Goal: Information Seeking & Learning: Learn about a topic

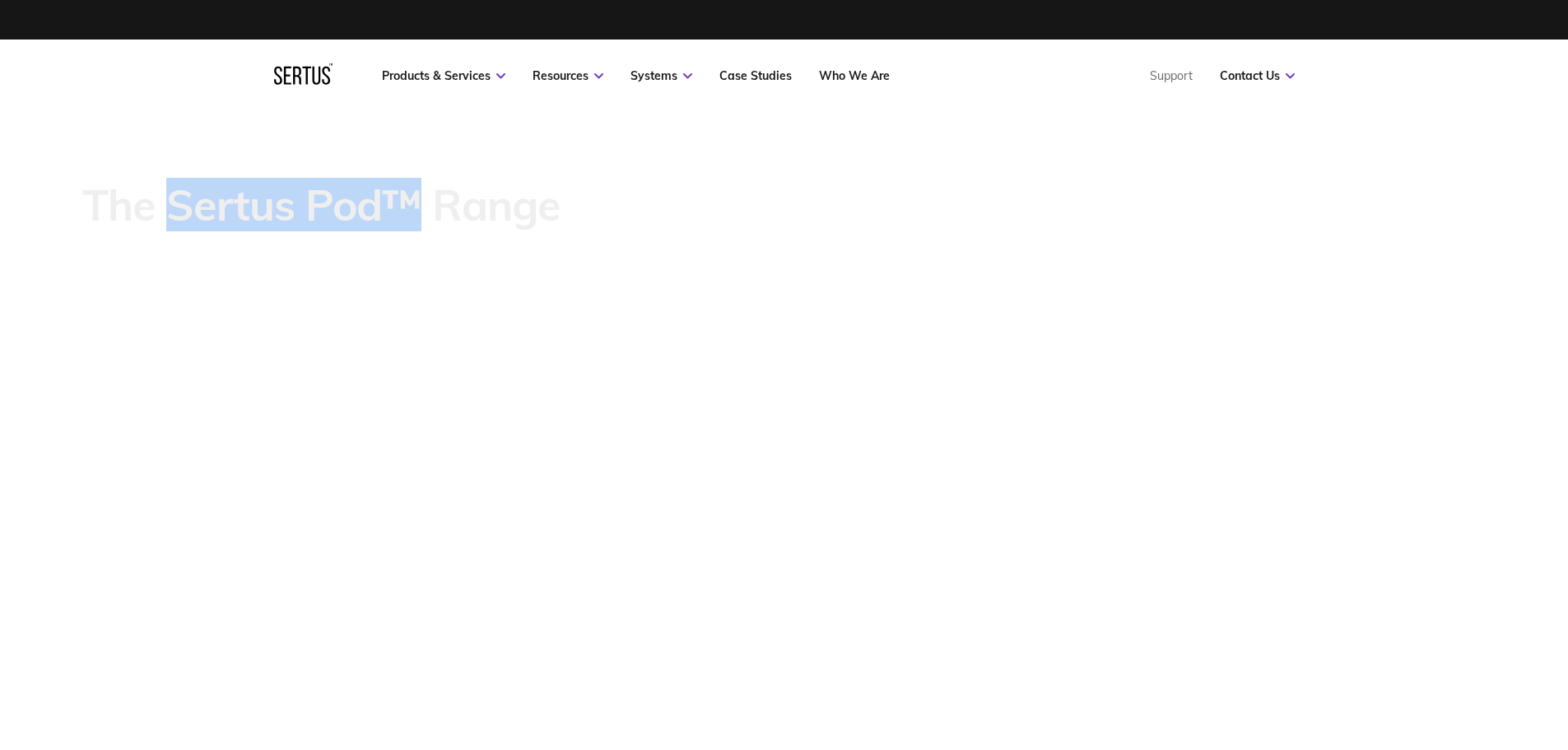
drag, startPoint x: 415, startPoint y: 196, endPoint x: 178, endPoint y: 207, distance: 237.3
click at [178, 207] on p "The Sertus Pod™ Range" at bounding box center [322, 205] width 478 height 46
copy p "Sertus Pod™"
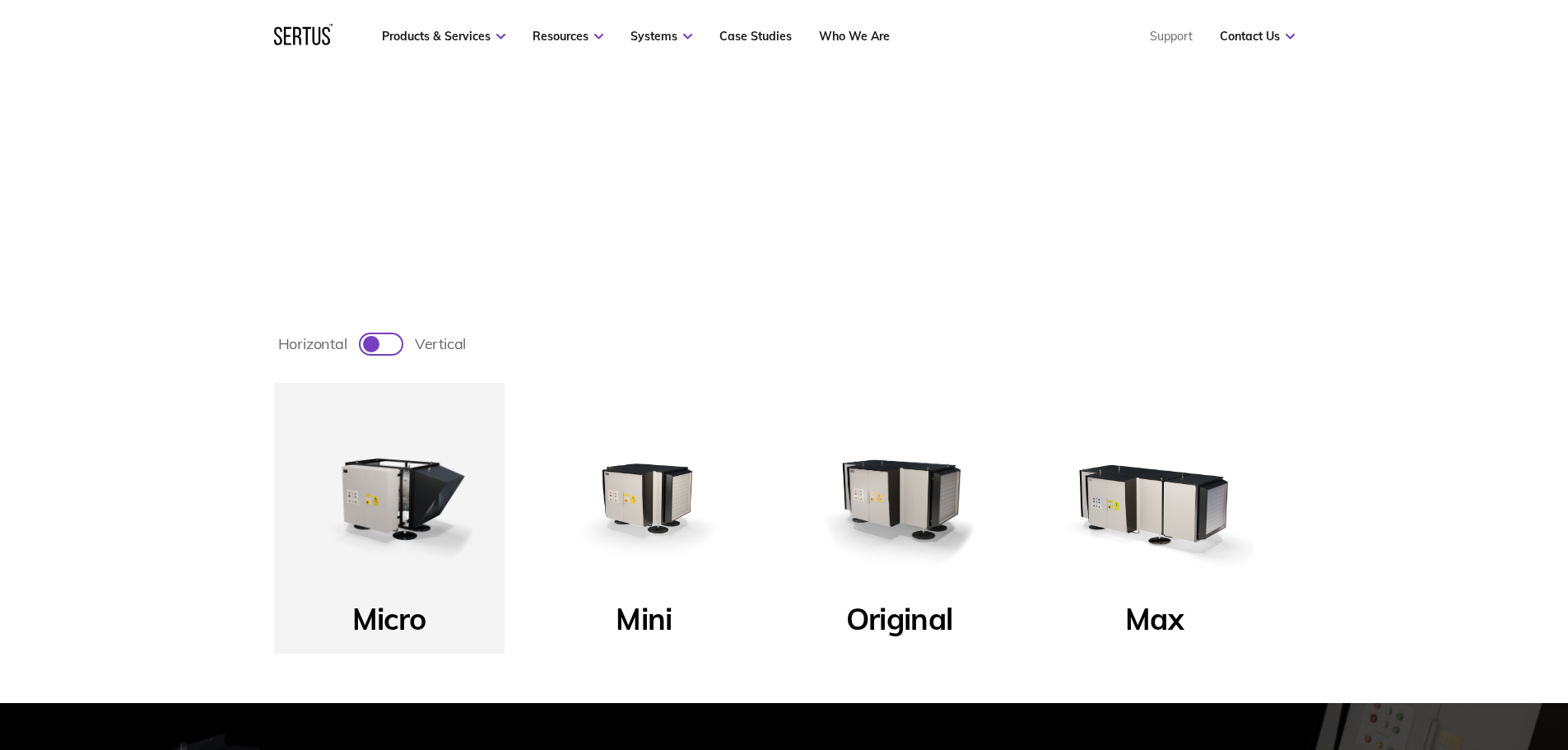
scroll to position [329, 0]
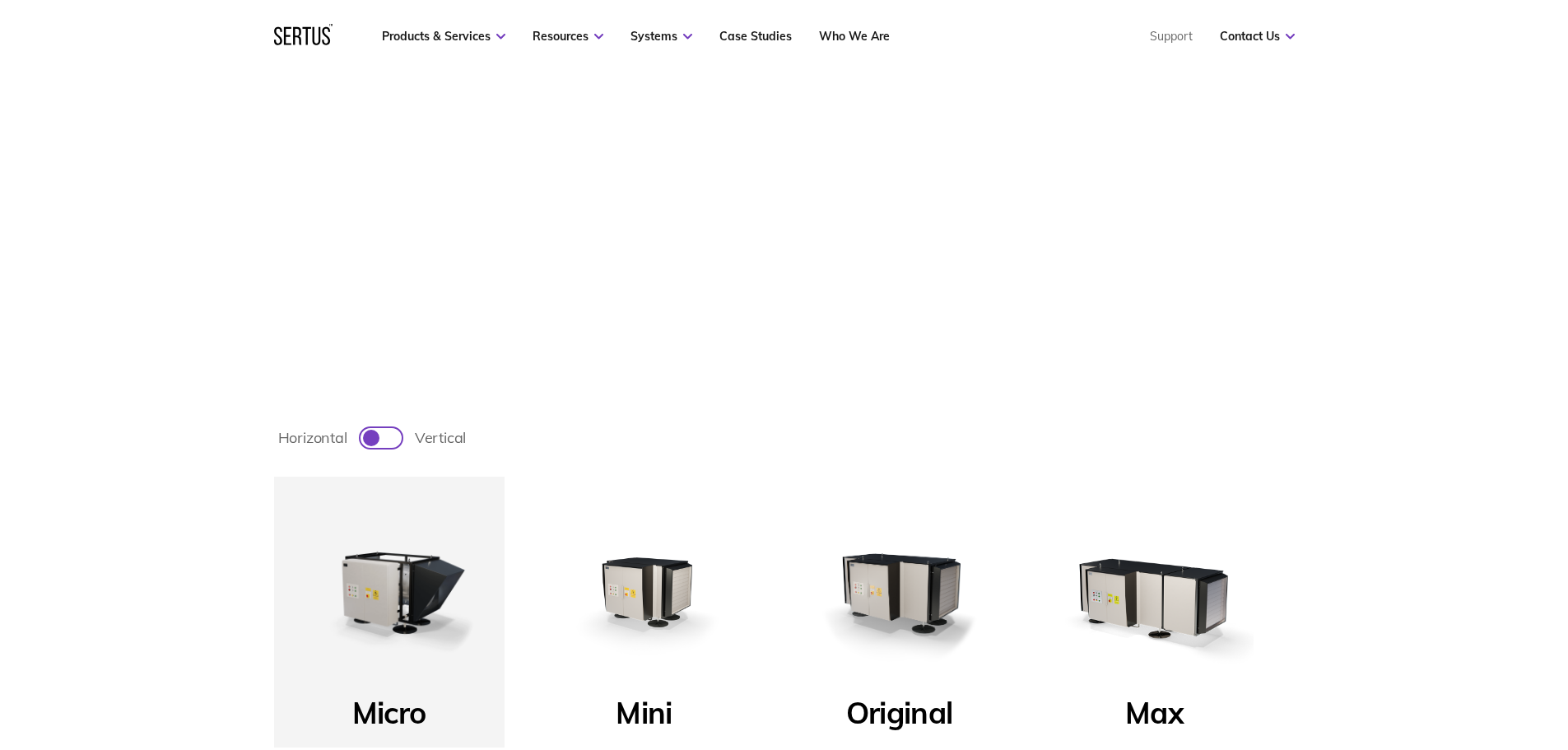
click at [686, 591] on img at bounding box center [644, 592] width 197 height 197
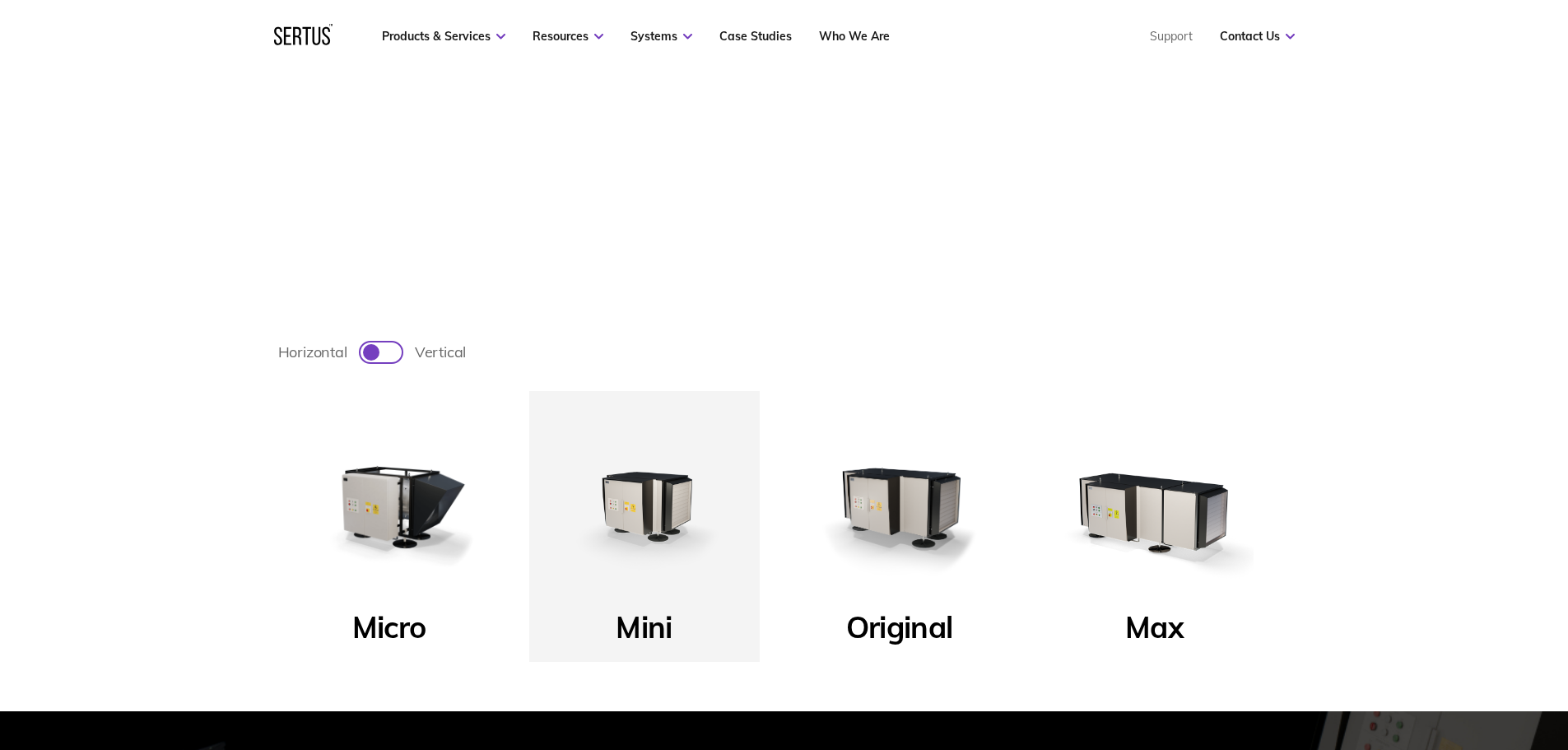
scroll to position [494, 0]
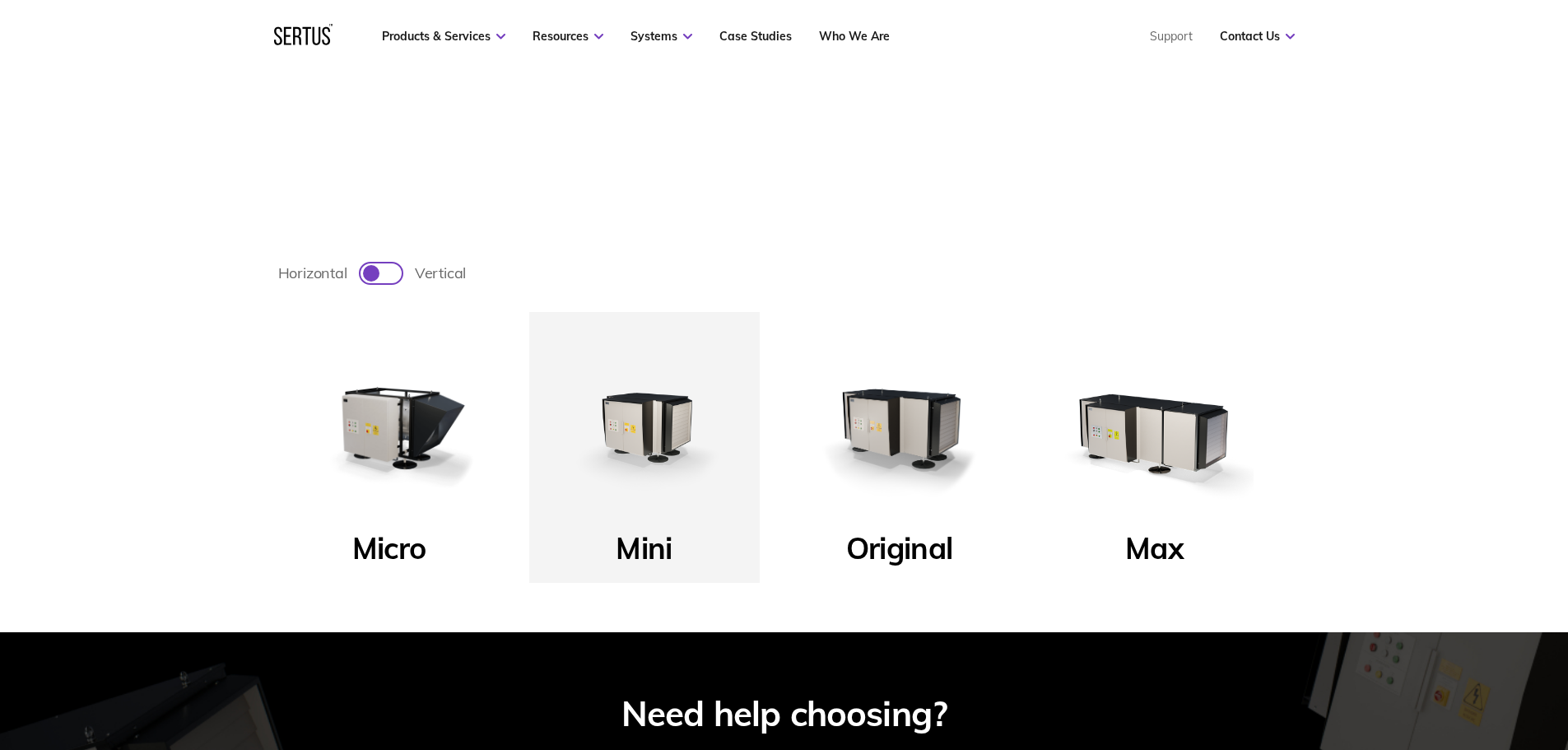
click at [380, 268] on div at bounding box center [380, 273] width 41 height 20
checkbox input "true"
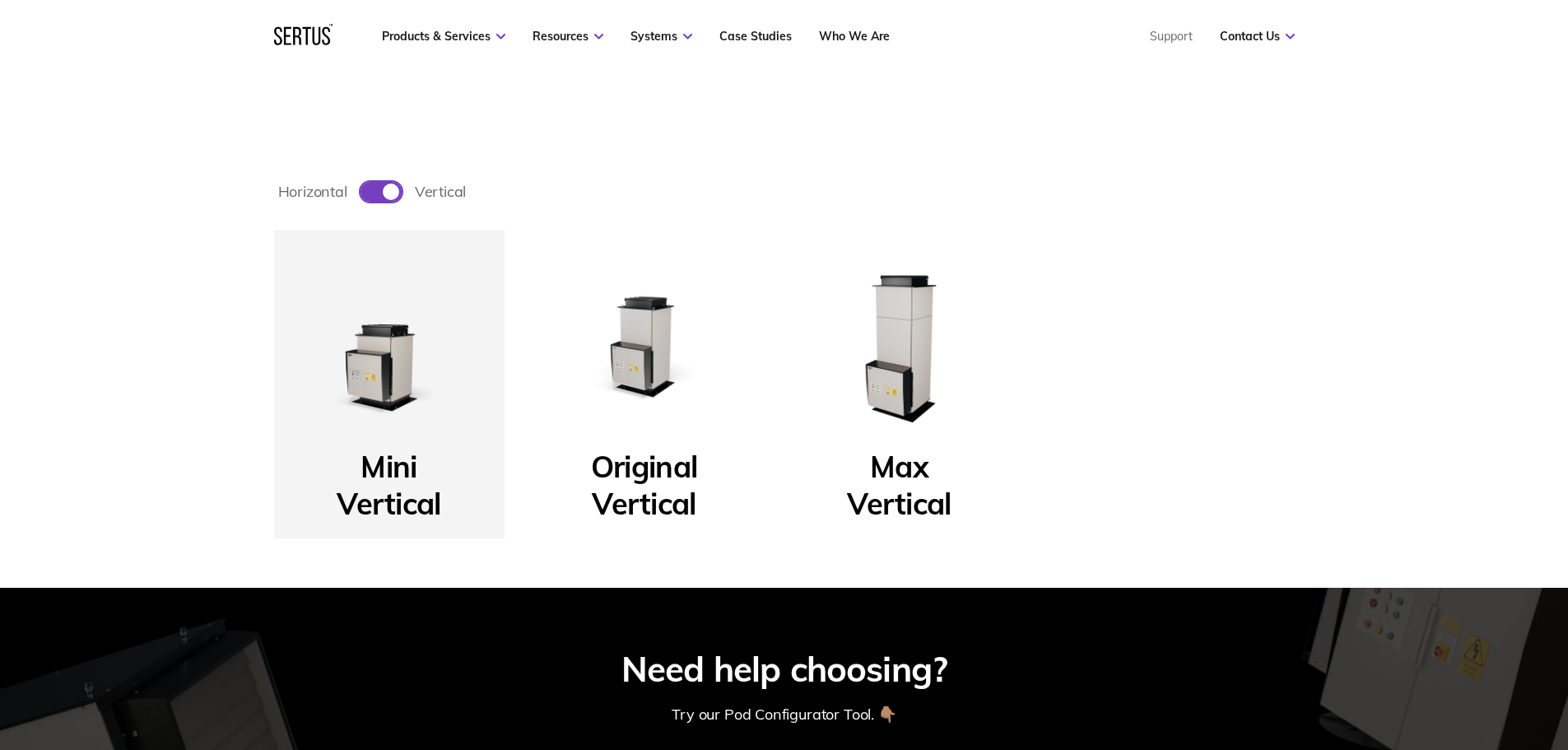
scroll to position [577, 0]
click at [415, 349] on img at bounding box center [389, 345] width 197 height 197
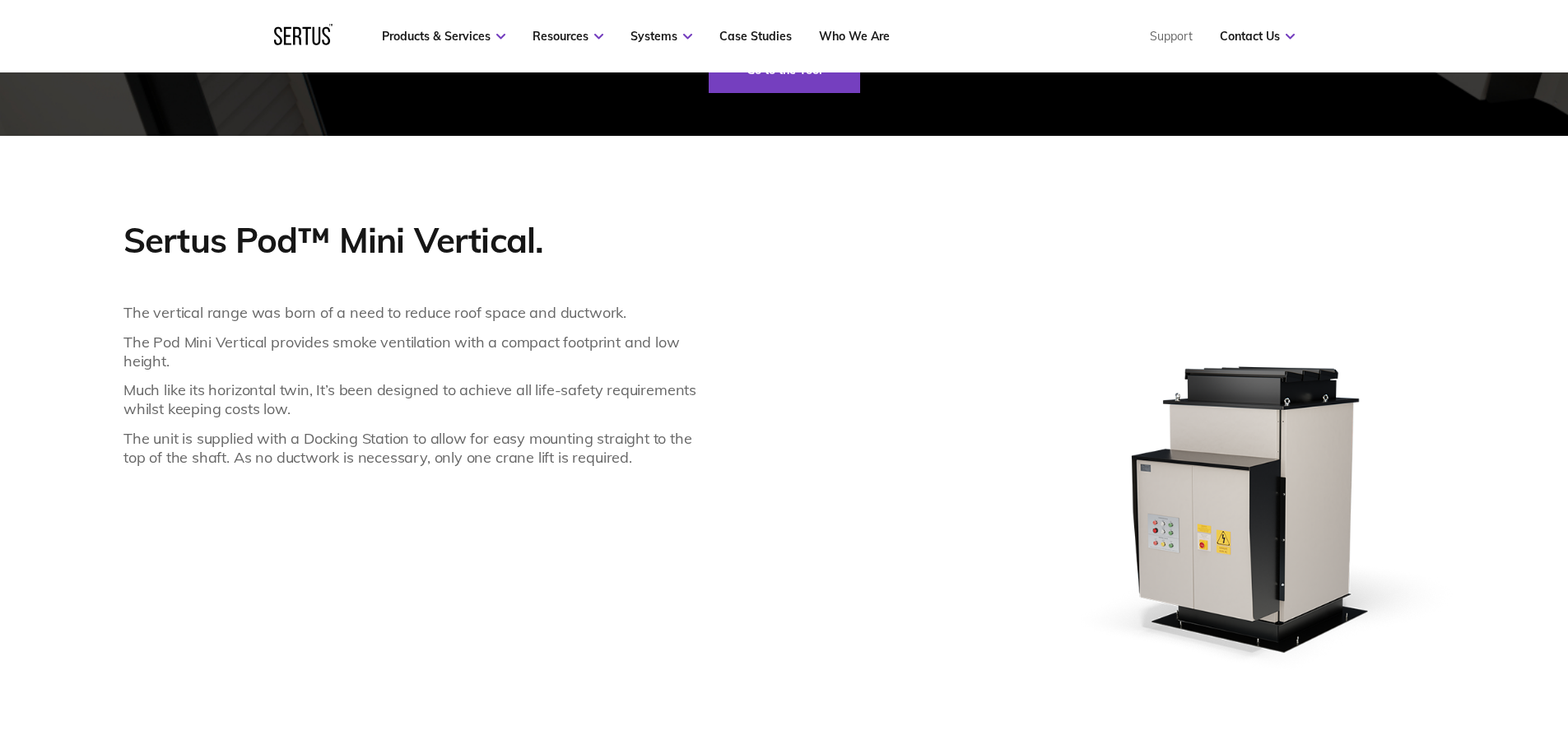
scroll to position [1318, 0]
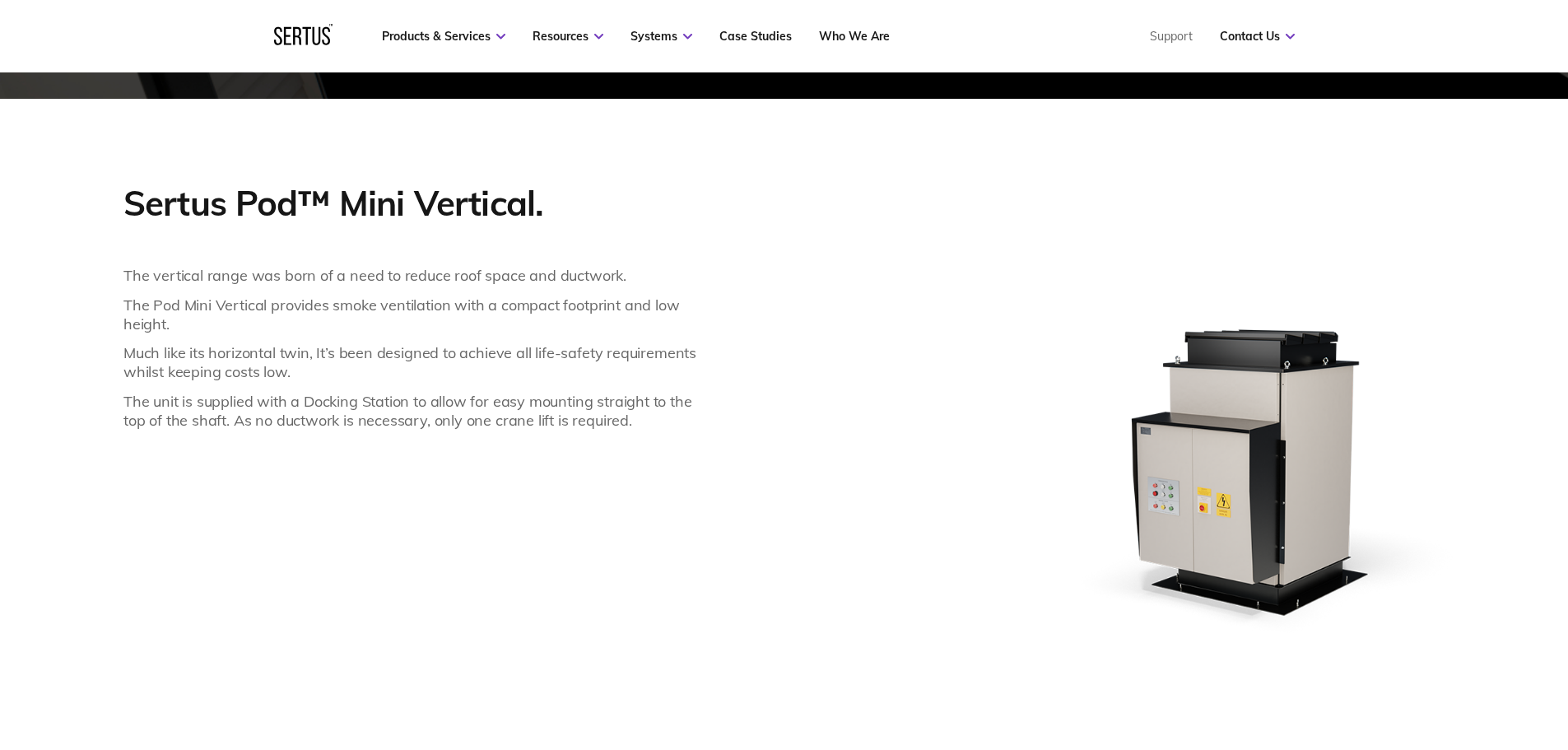
drag, startPoint x: 456, startPoint y: 334, endPoint x: 371, endPoint y: 320, distance: 86.1
click at [421, 330] on div "The vertical range was born of a need to reduce roof space and ductwork. The Po…" at bounding box center [412, 348] width 578 height 164
click at [183, 286] on div "The vertical range was born of a need to reduce roof space and ductwork. The Po…" at bounding box center [412, 348] width 578 height 164
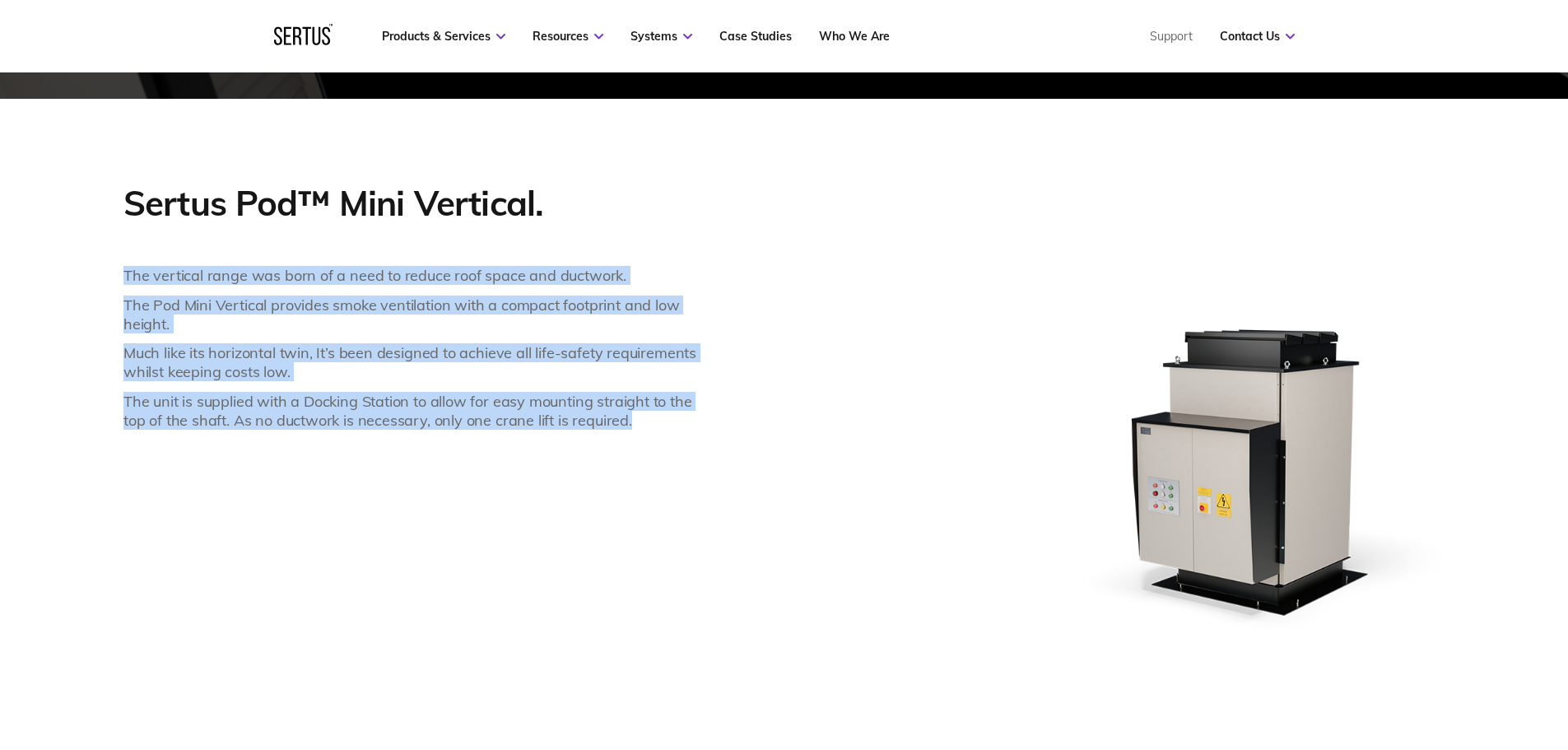
drag, startPoint x: 192, startPoint y: 293, endPoint x: 630, endPoint y: 418, distance: 455.5
copy div "The vertical range was born of a need to reduce roof space and ductwork. The Po…"
